Goal: Task Accomplishment & Management: Use online tool/utility

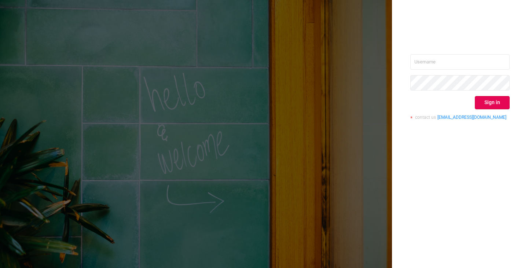
type input "[PERSON_NAME][EMAIL_ADDRESS][DOMAIN_NAME]"
click at [490, 107] on button "Sign in" at bounding box center [492, 102] width 35 height 13
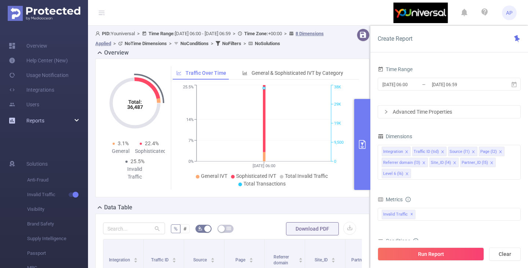
click at [22, 122] on span "Reports" at bounding box center [27, 120] width 36 height 15
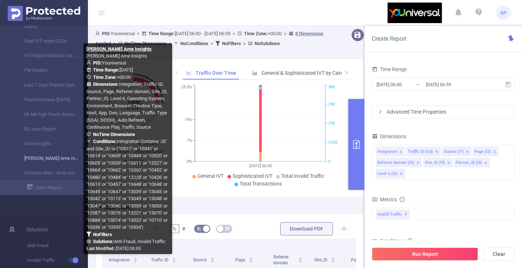
click at [51, 161] on link "[PERSON_NAME] Ame Insights" at bounding box center [47, 158] width 65 height 15
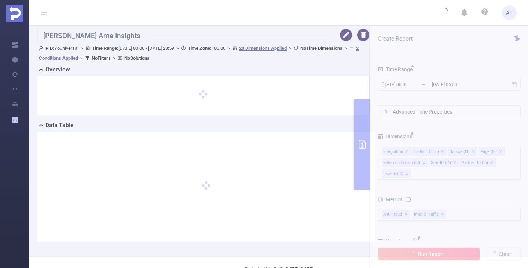
type input "[DATE] 00:00"
type input "[DATE] 23:59"
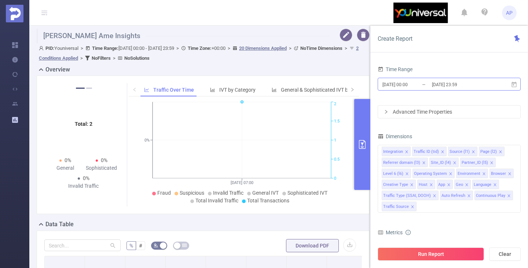
click at [406, 86] on input "[DATE] 00:00" at bounding box center [411, 85] width 59 height 10
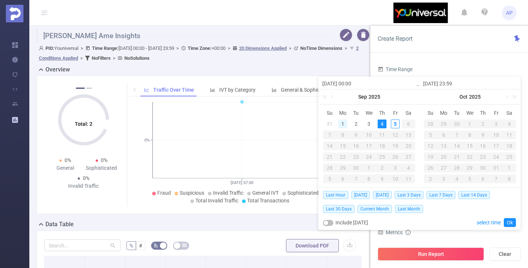
click at [342, 123] on div "1" at bounding box center [342, 123] width 9 height 9
click at [384, 120] on div "4" at bounding box center [382, 123] width 9 height 9
type input "[DATE] 00:00"
click at [509, 223] on link "Ok" at bounding box center [510, 222] width 12 height 9
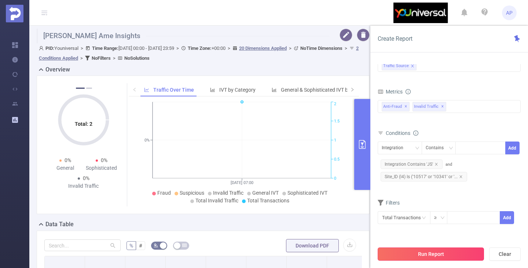
click at [424, 255] on button "Run Report" at bounding box center [431, 253] width 106 height 13
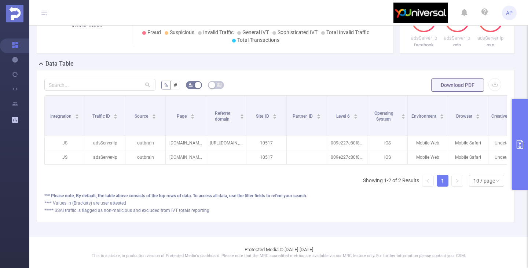
scroll to position [137, 0]
